Goal: Task Accomplishment & Management: Use online tool/utility

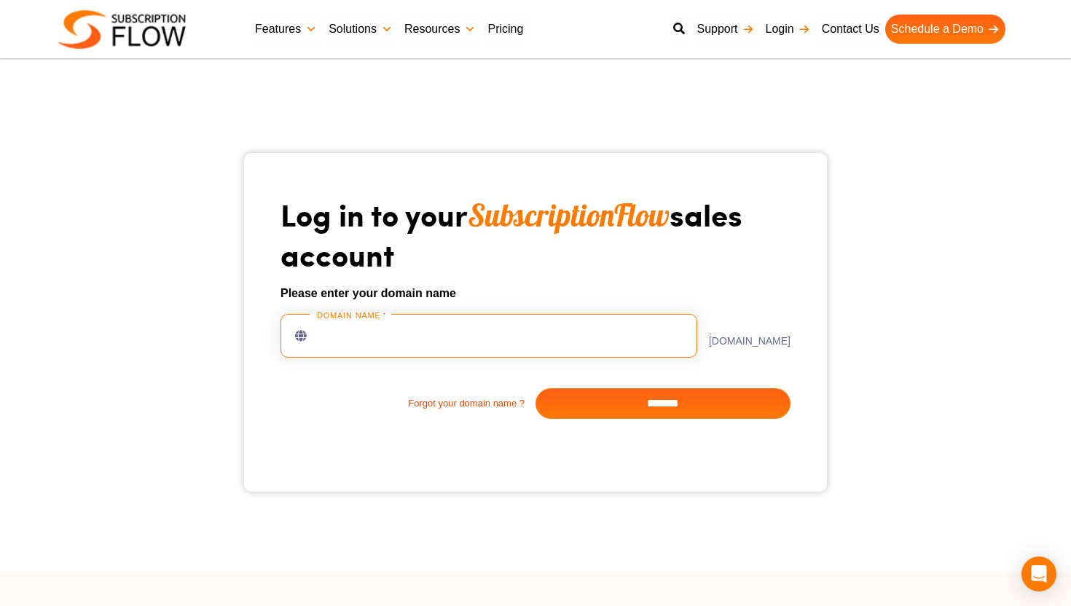
click at [516, 327] on input "text" at bounding box center [489, 336] width 417 height 44
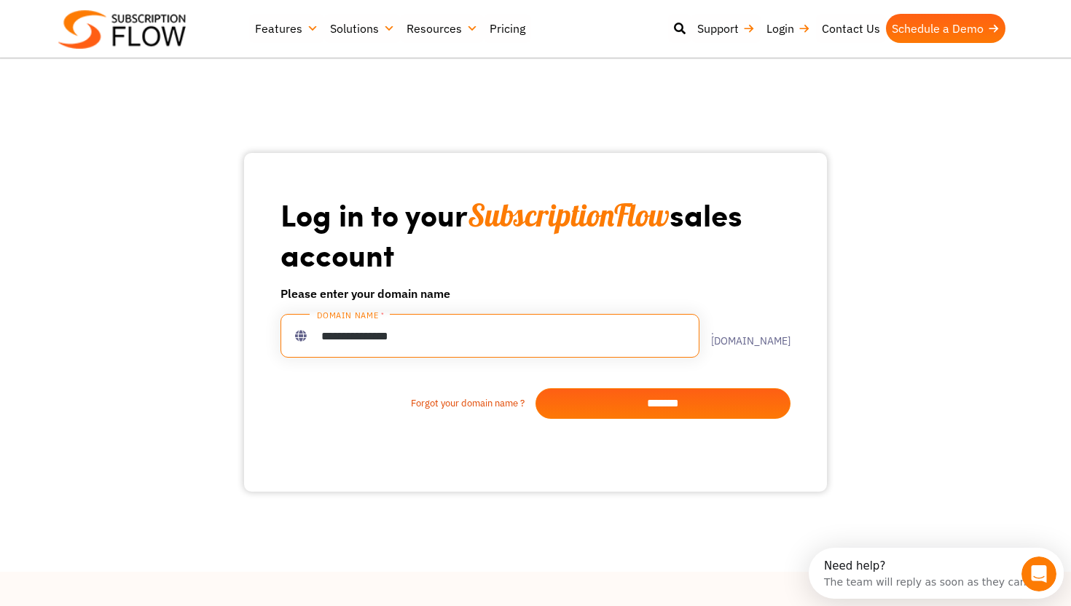
type input "**********"
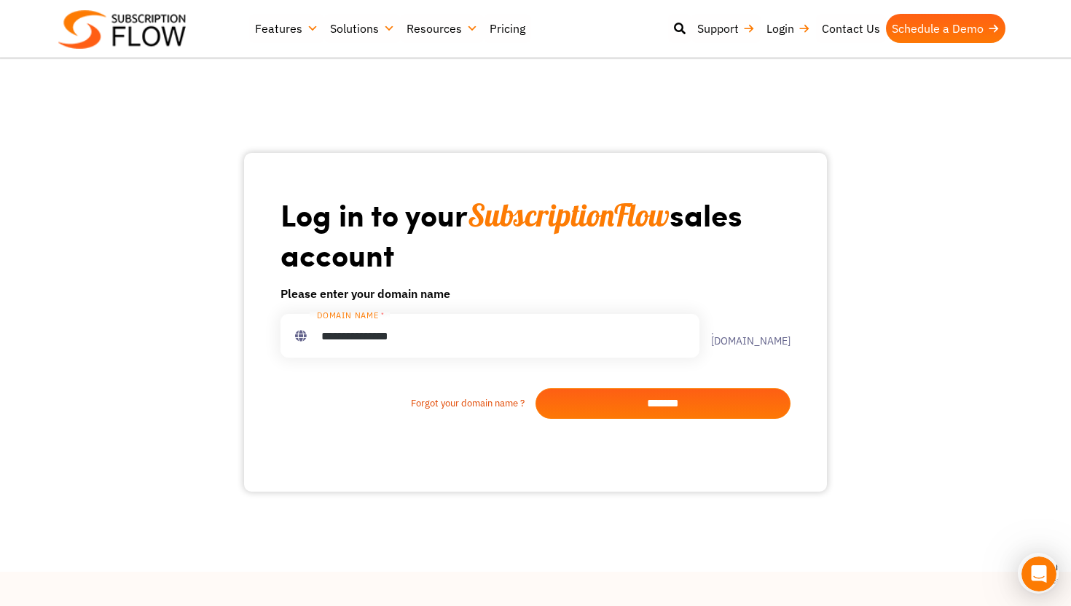
click at [743, 394] on input "*******" at bounding box center [663, 403] width 255 height 31
